Goal: Check status: Check status

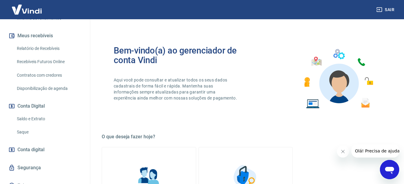
scroll to position [130, 0]
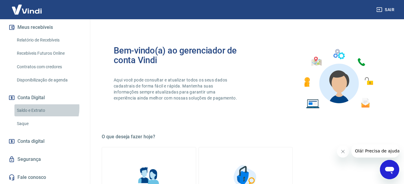
click at [38, 108] on link "Saldo e Extrato" at bounding box center [48, 110] width 68 height 12
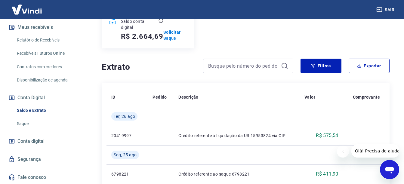
scroll to position [90, 0]
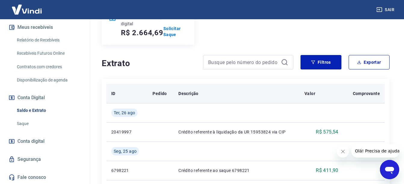
drag, startPoint x: 232, startPoint y: 91, endPoint x: 229, endPoint y: 90, distance: 3.2
click at [232, 91] on div "Descrição" at bounding box center [236, 94] width 116 height 6
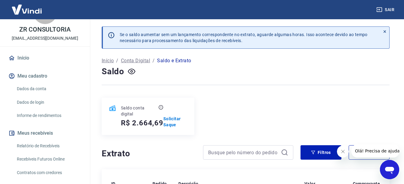
scroll to position [0, 0]
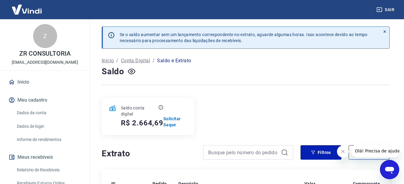
drag, startPoint x: 380, startPoint y: 9, endPoint x: 376, endPoint y: 19, distance: 10.9
click at [380, 9] on icon "button" at bounding box center [379, 10] width 6 height 6
